Goal: Find specific page/section: Find specific page/section

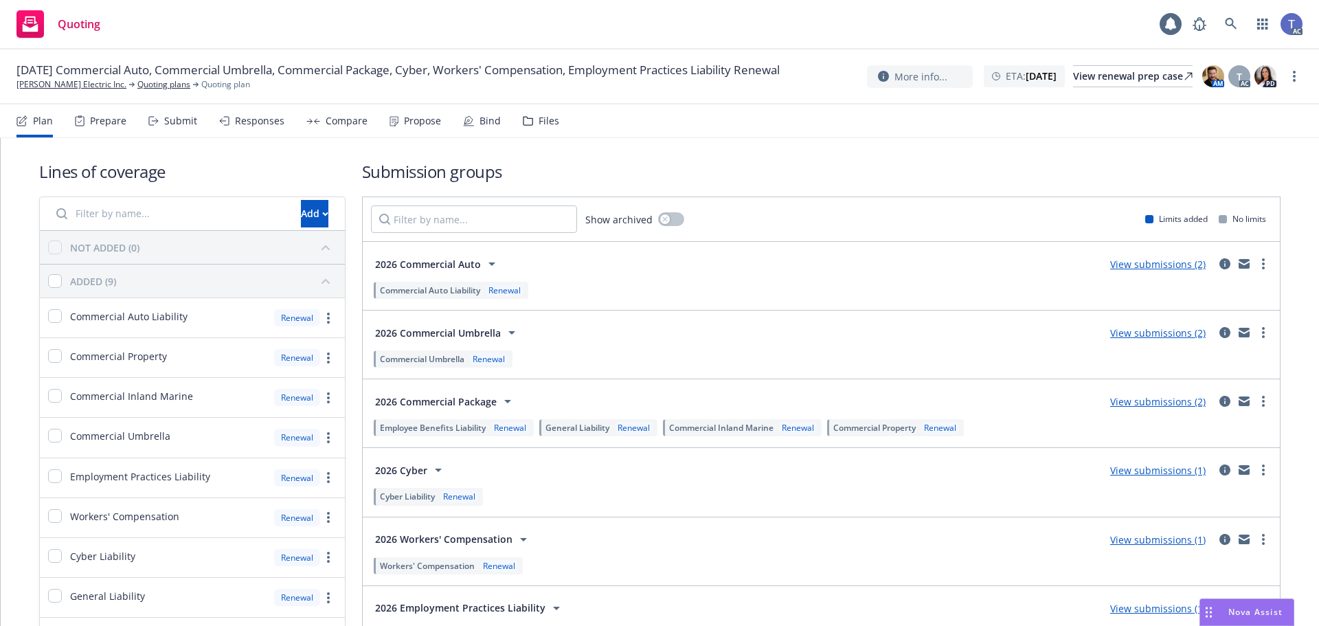
click at [718, 27] on div "Quoting 1 AC" at bounding box center [659, 24] width 1319 height 49
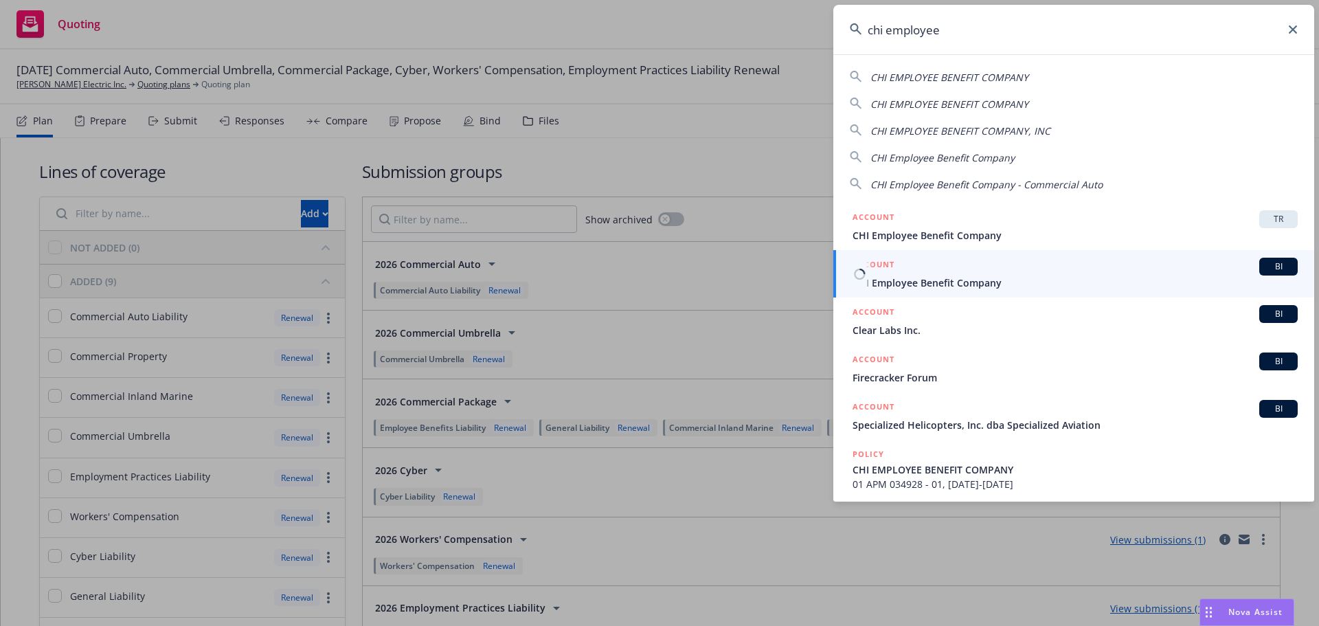
type input "chi employee"
click at [962, 290] on link "ACCOUNT BI CHI Employee Benefit Company" at bounding box center [1073, 273] width 481 height 47
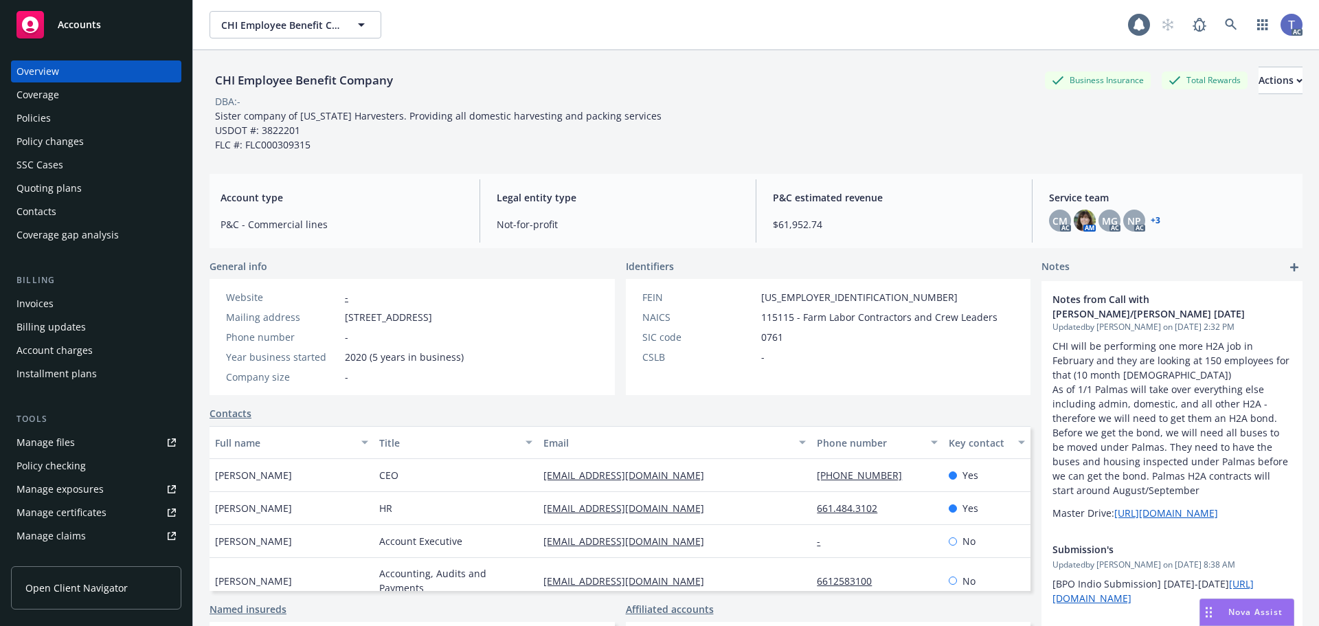
click at [48, 109] on div "Policies" at bounding box center [33, 118] width 34 height 22
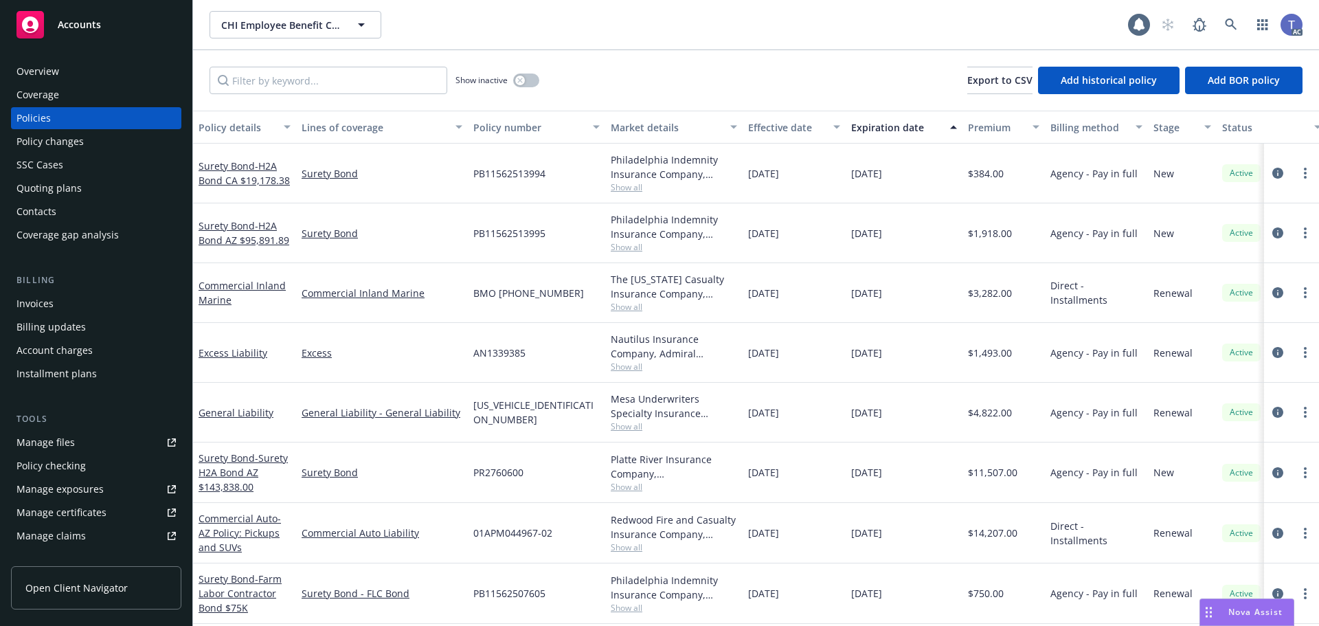
click at [664, 81] on div "Show inactive Export to CSV Add historical policy Add BOR policy" at bounding box center [756, 80] width 1126 height 60
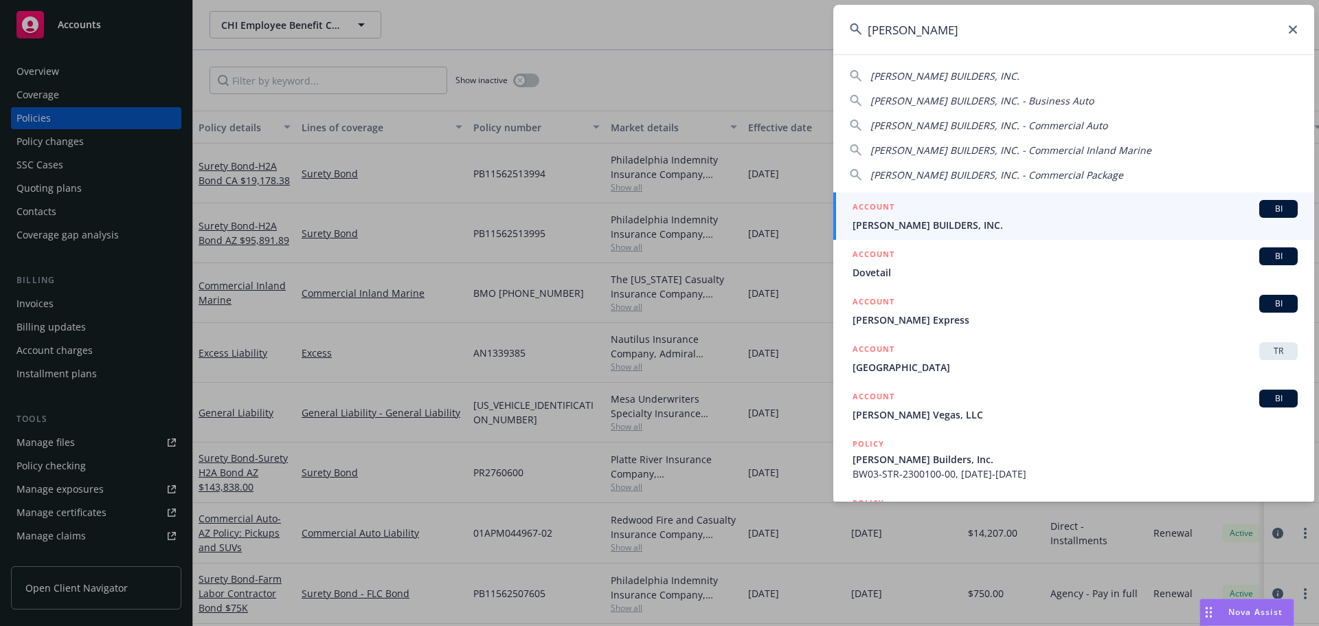
type input "[PERSON_NAME]"
click at [924, 209] on div "ACCOUNT BI" at bounding box center [1074, 209] width 445 height 18
